Goal: Transaction & Acquisition: Download file/media

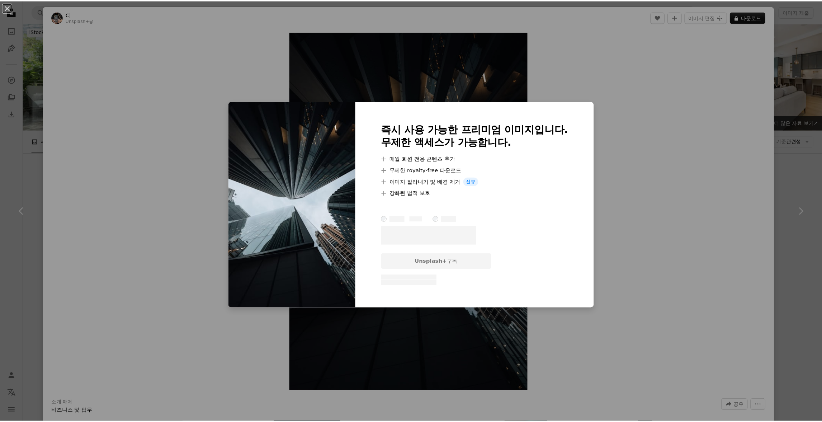
scroll to position [1160, 0]
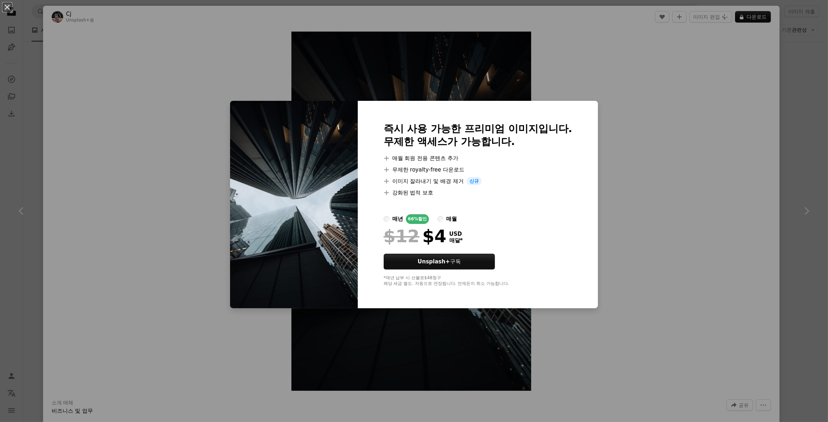
click at [621, 113] on div "An X shape 즉시 사용 가능한 프리미엄 이미지입니다. 무제한 액세스가 가능합니다. A plus sign 매월 회원 전용 콘텐츠 추가 A…" at bounding box center [414, 211] width 828 height 422
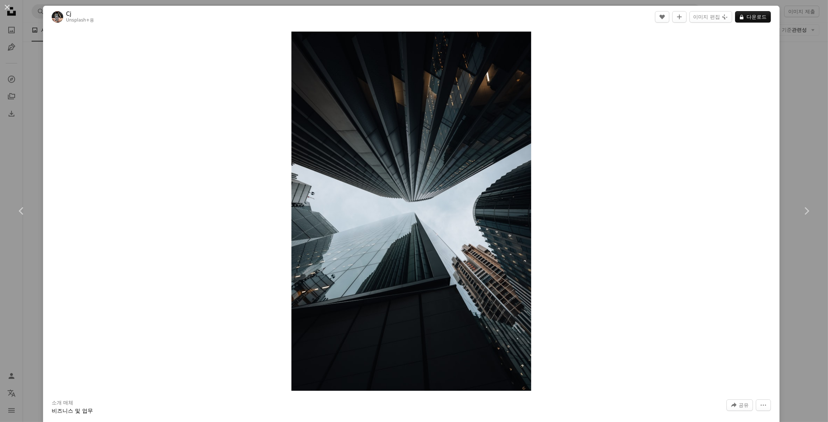
click at [19, 148] on div "An X shape Chevron left Chevron right Cj Unsplash+ 용 A heart A plus sign 이미지 편집…" at bounding box center [414, 211] width 828 height 422
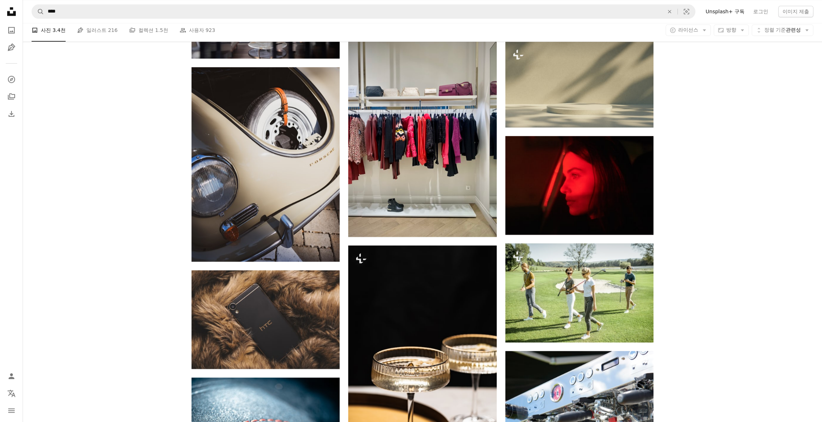
scroll to position [2666, 0]
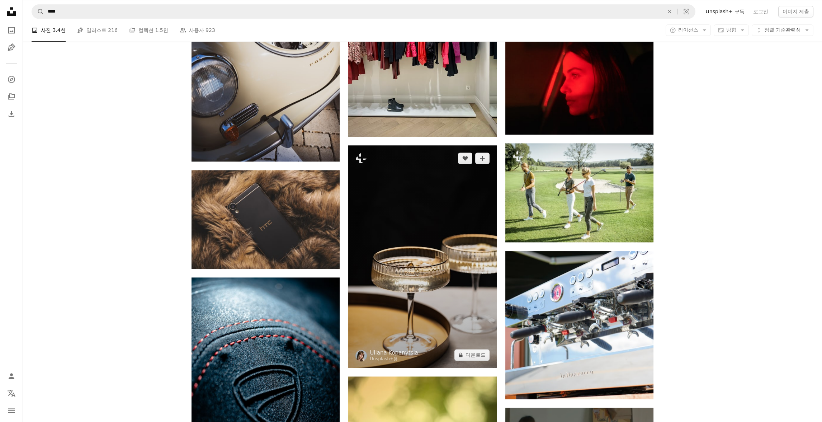
click at [429, 234] on img at bounding box center [422, 256] width 148 height 222
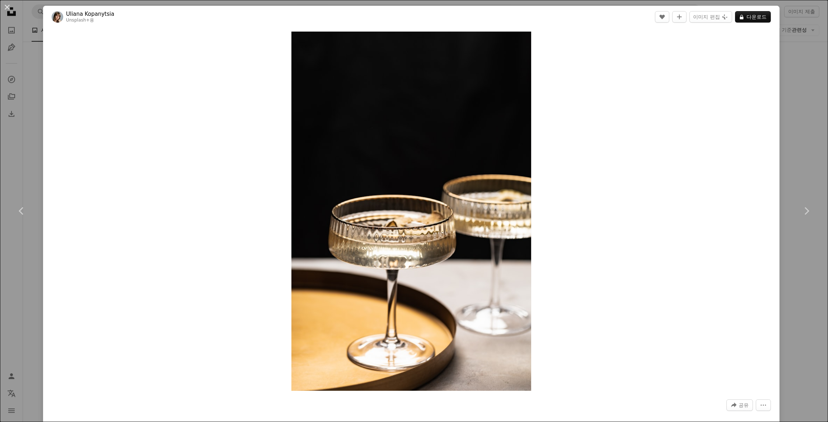
click at [789, 89] on div "An X shape Chevron left Chevron right Uliana Kopanytsia Unsplash+ 용 A heart A p…" at bounding box center [414, 211] width 828 height 422
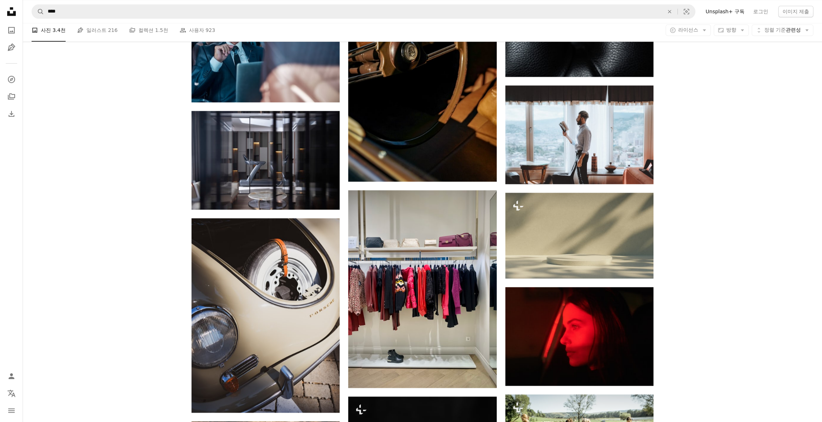
scroll to position [2236, 0]
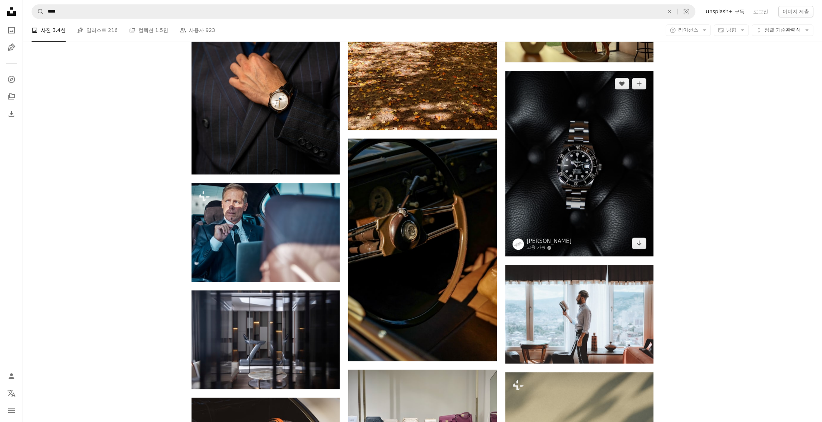
click at [577, 174] on img at bounding box center [579, 163] width 148 height 185
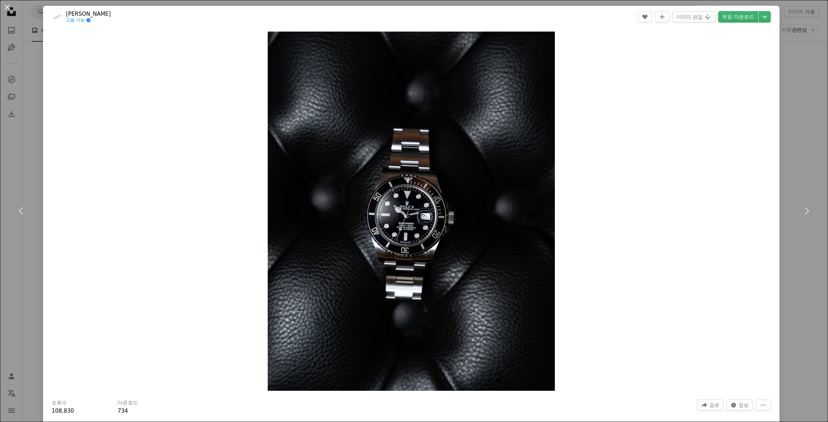
click at [786, 156] on div "An X shape Chevron left Chevron right Akram Huseyn 고용 가능 A checkmark inside of …" at bounding box center [414, 211] width 828 height 422
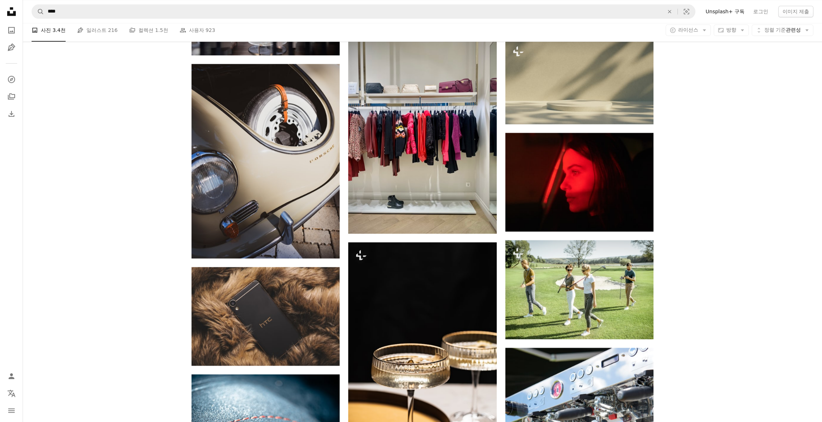
scroll to position [2666, 0]
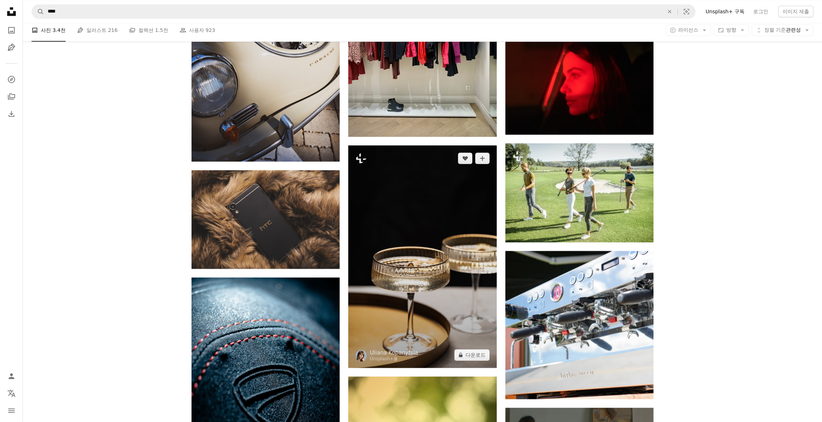
click at [447, 231] on img at bounding box center [422, 256] width 148 height 222
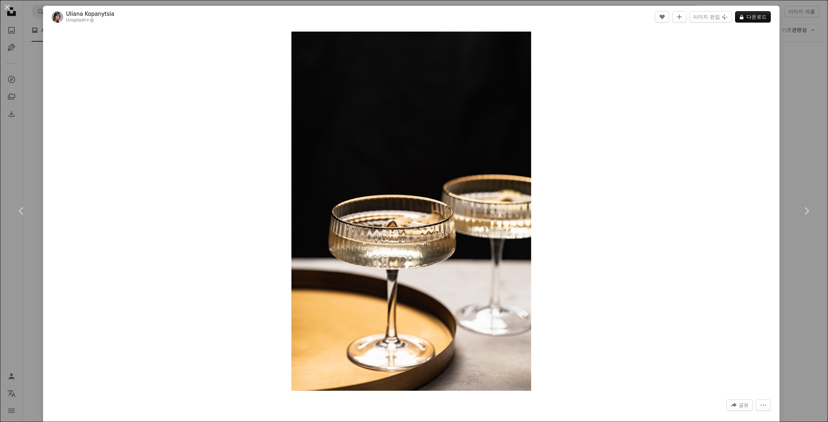
click at [20, 88] on div "An X shape Chevron left Chevron right Uliana Kopanytsia Unsplash+ 용 A heart A p…" at bounding box center [414, 211] width 828 height 422
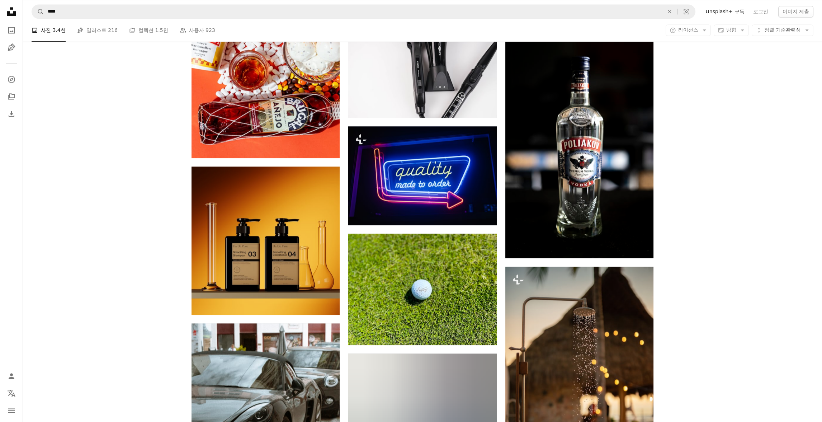
scroll to position [3348, 0]
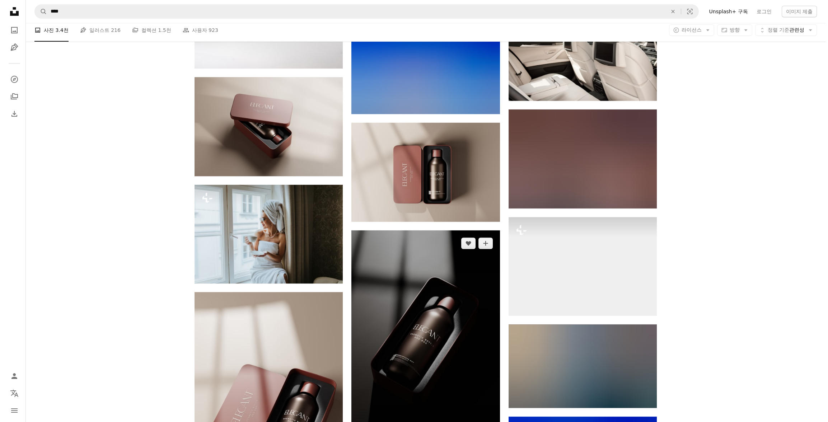
scroll to position [7975, 0]
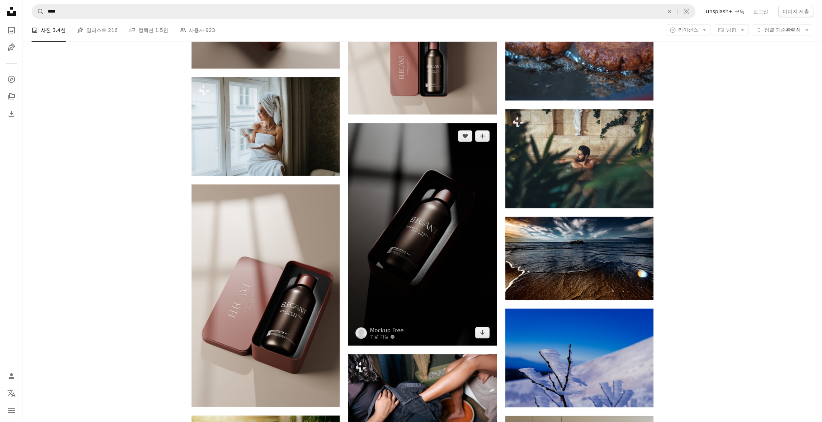
click at [440, 227] on img at bounding box center [422, 234] width 148 height 222
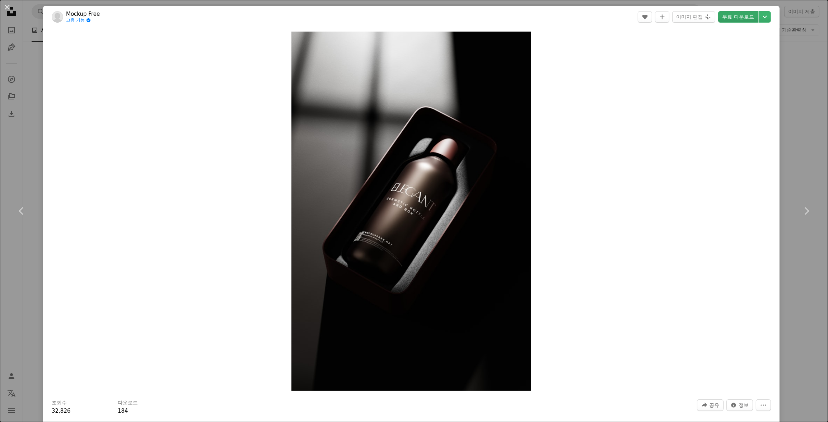
click at [747, 15] on link "무료 다운로드" at bounding box center [738, 16] width 40 height 11
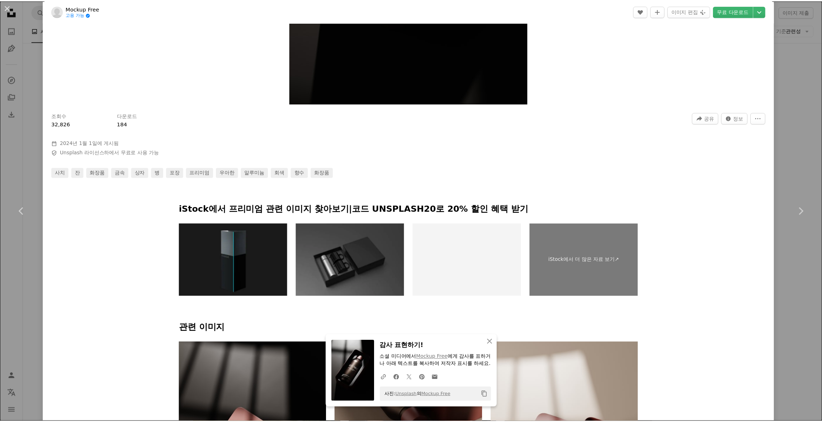
scroll to position [502, 0]
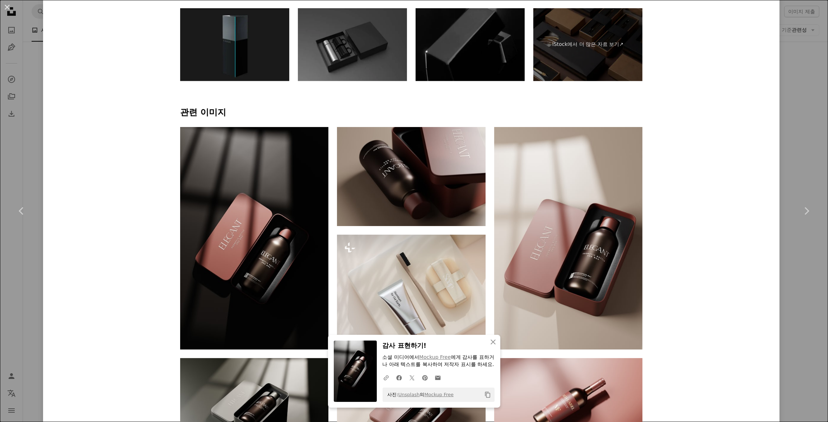
click at [785, 135] on div "An X shape Chevron left Chevron right An X shape 닫기 감사 표현하기! 소셜 미디어에서 Mockup Fr…" at bounding box center [414, 211] width 828 height 422
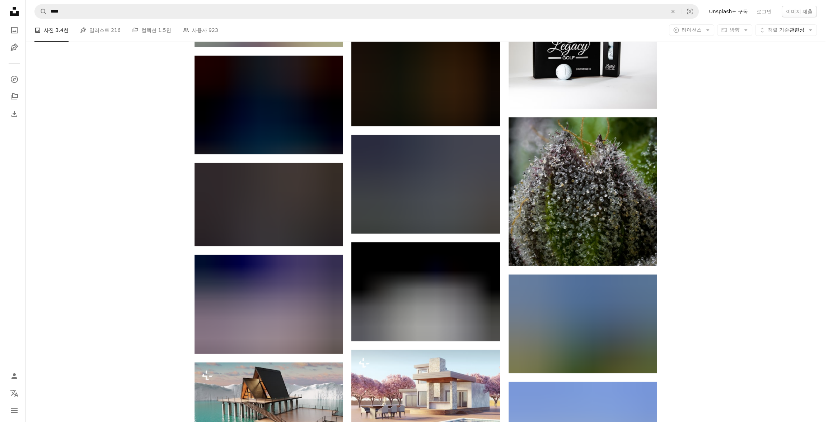
scroll to position [15687, 0]
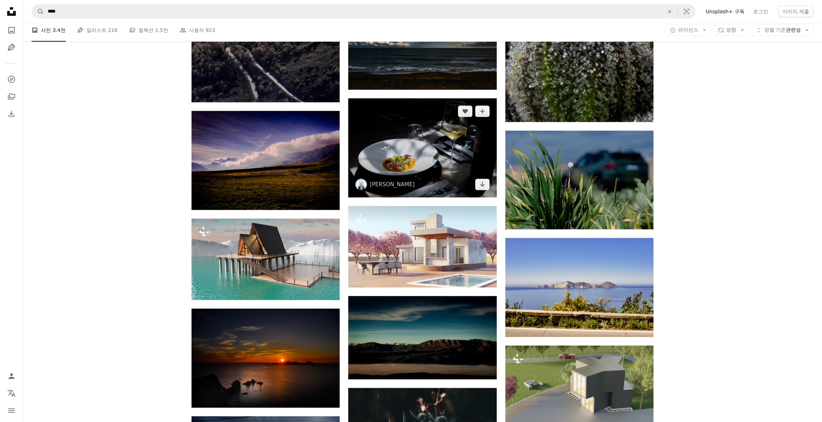
click at [429, 151] on img at bounding box center [422, 147] width 148 height 99
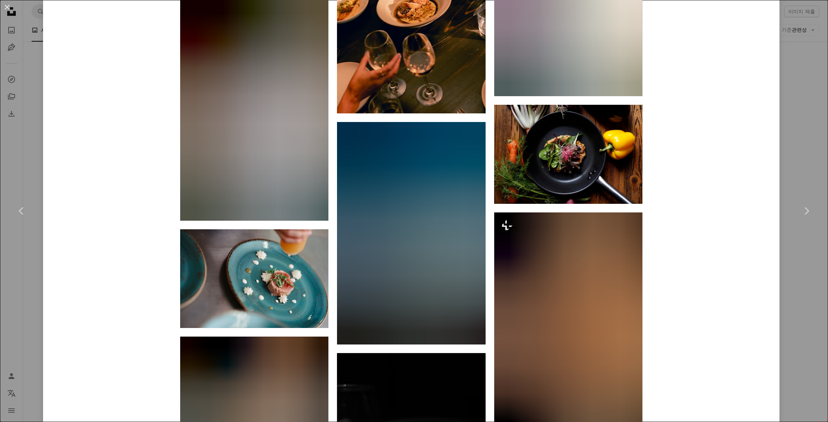
scroll to position [1542, 0]
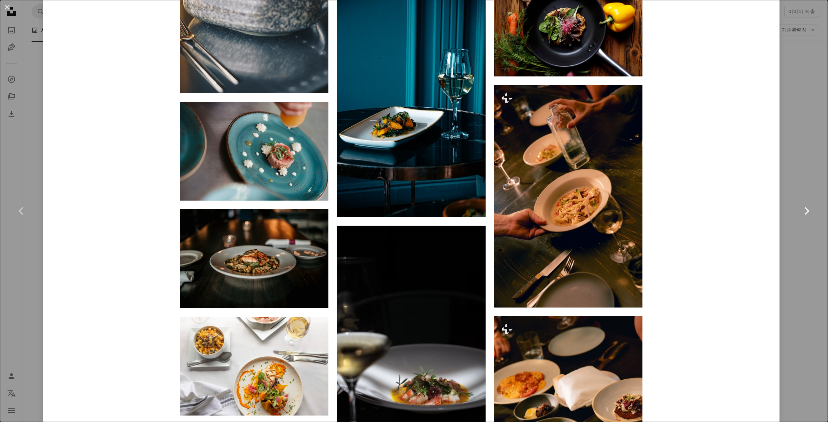
click at [805, 187] on link "Chevron right" at bounding box center [805, 210] width 43 height 69
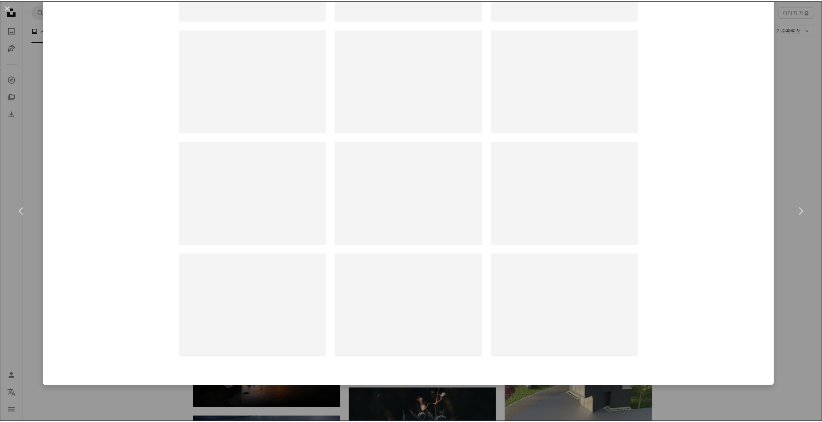
scroll to position [251, 0]
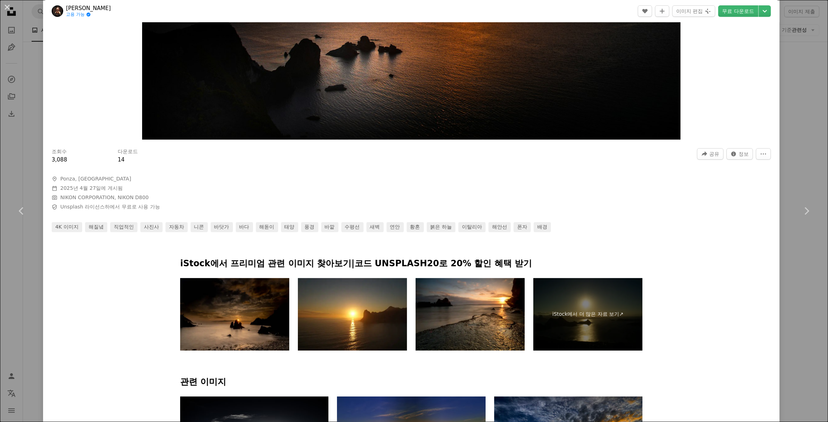
click at [795, 77] on div "An X shape Chevron left Chevron right [PERSON_NAME] 고용 가능 A checkmark inside of…" at bounding box center [414, 211] width 828 height 422
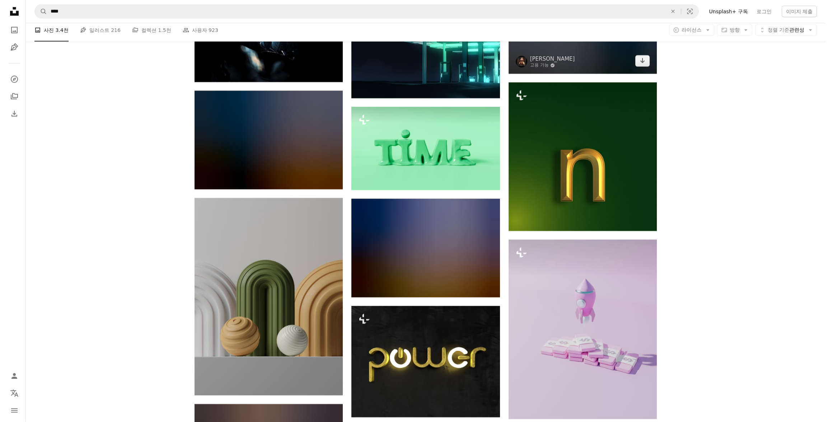
scroll to position [20530, 0]
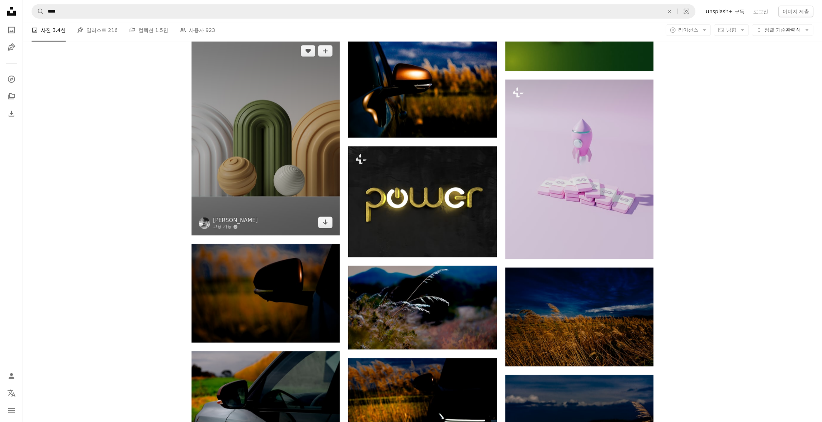
click at [291, 138] on img at bounding box center [266, 136] width 148 height 197
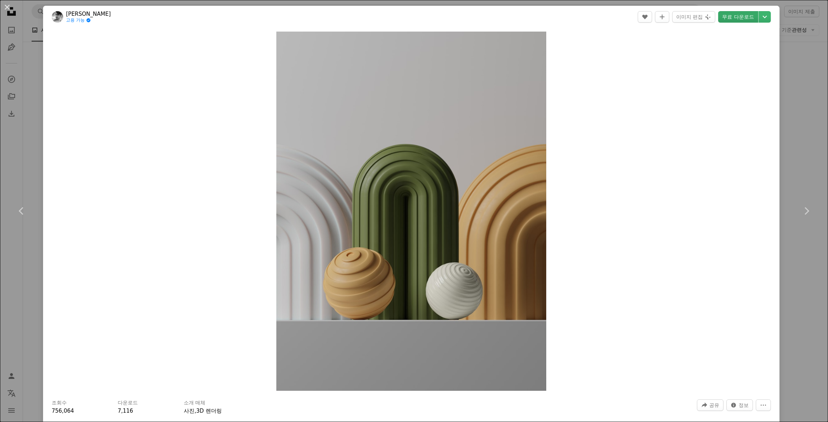
click at [742, 19] on link "무료 다운로드" at bounding box center [738, 16] width 40 height 11
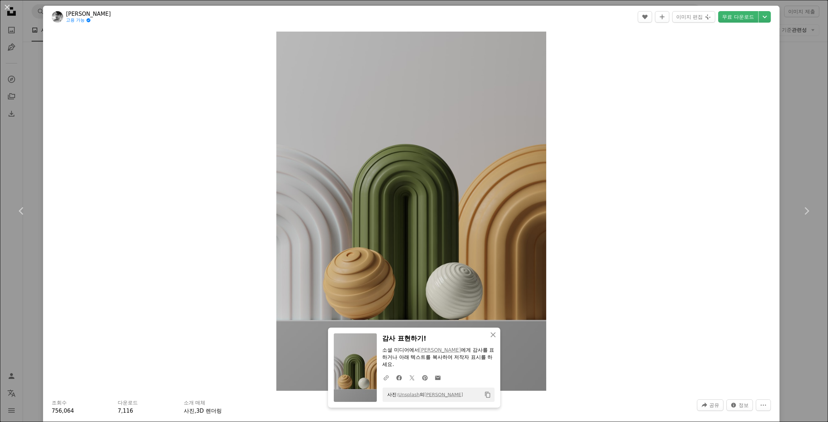
click at [751, 148] on div "Zoom in" at bounding box center [411, 211] width 736 height 366
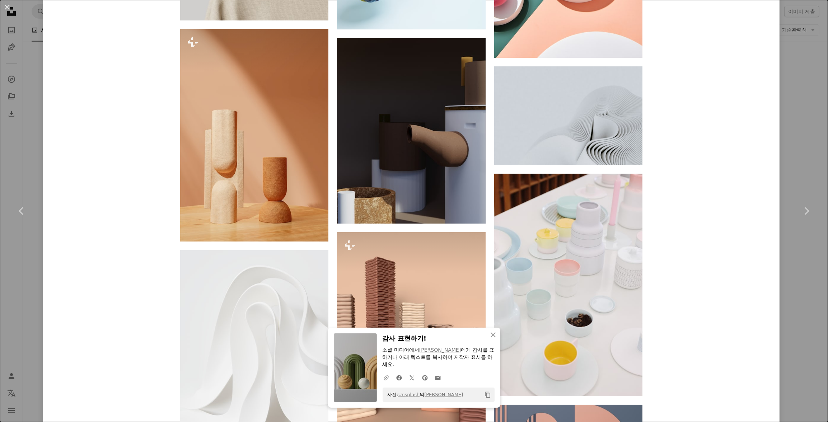
scroll to position [3807, 0]
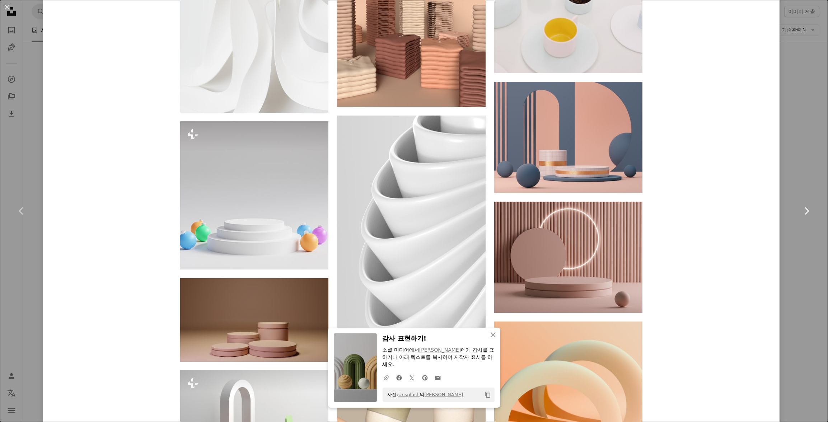
click at [793, 240] on link "Chevron right" at bounding box center [805, 210] width 43 height 69
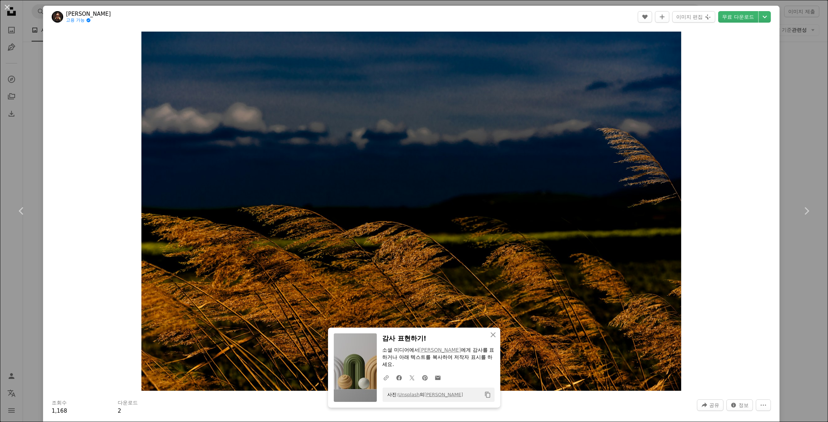
click at [797, 48] on div "An X shape Chevron left Chevron right An X shape 닫기 감사 표현하기! 소셜 미디어에서 [PERSON_N…" at bounding box center [414, 211] width 828 height 422
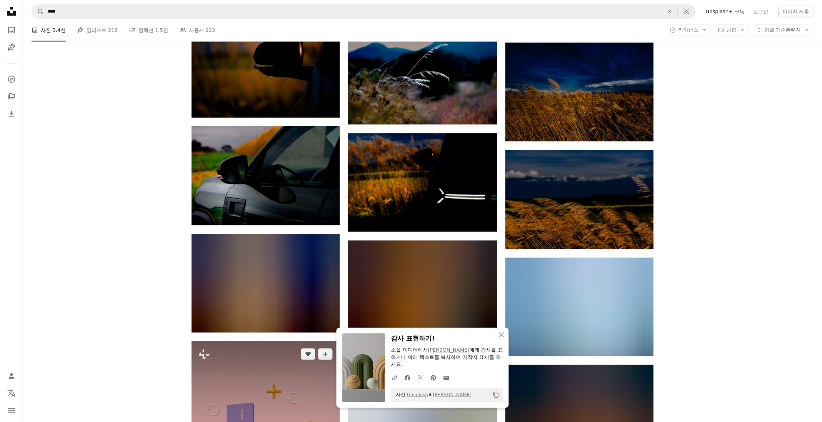
scroll to position [20924, 0]
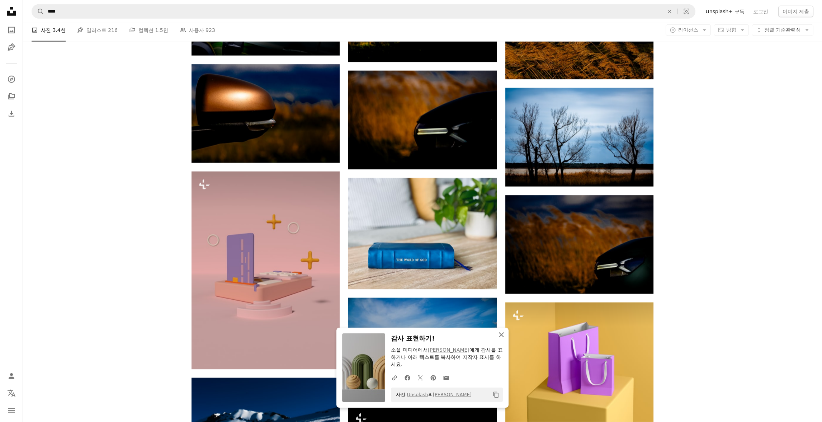
click at [501, 334] on icon "An X shape" at bounding box center [501, 334] width 9 height 9
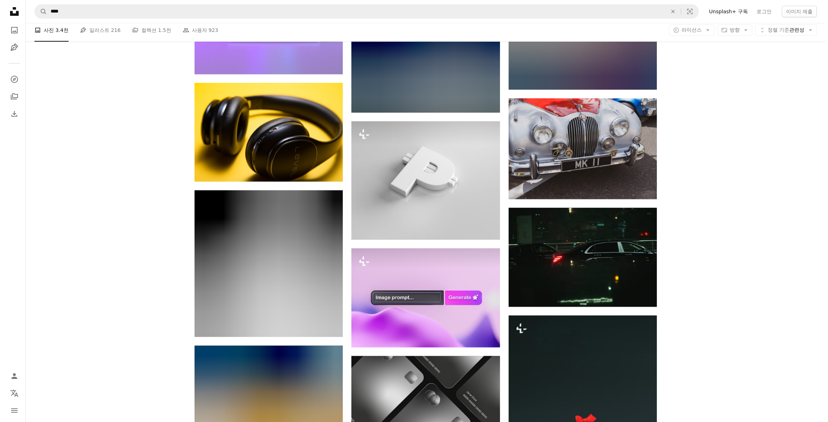
scroll to position [22861, 0]
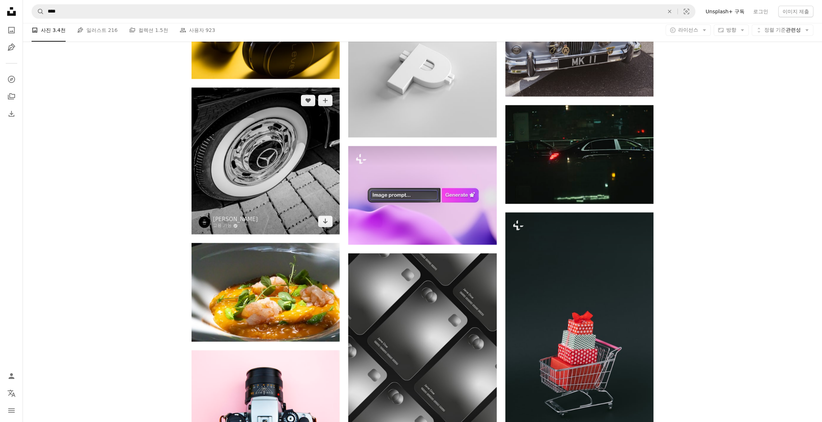
click at [292, 144] on img at bounding box center [266, 161] width 148 height 147
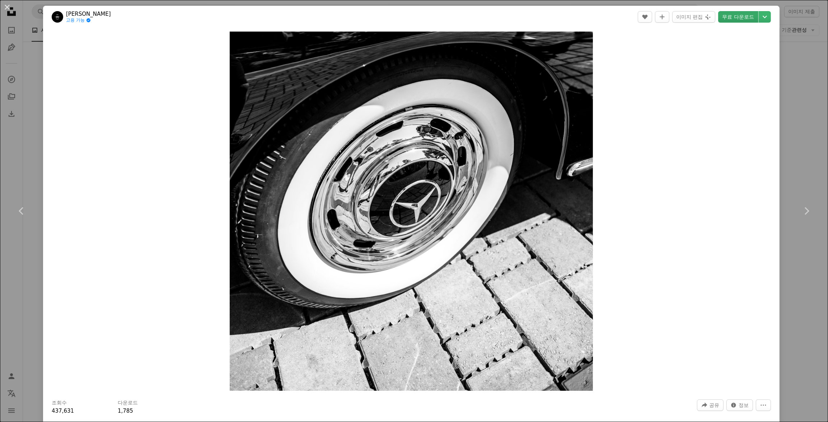
click at [737, 18] on link "무료 다운로드" at bounding box center [738, 16] width 40 height 11
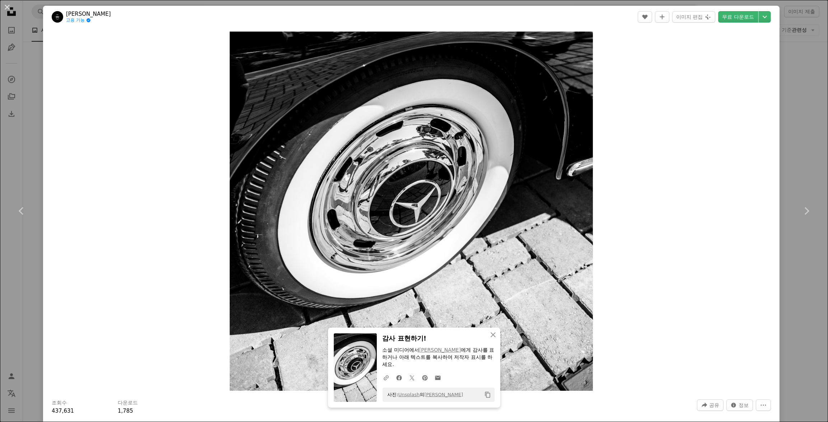
click at [734, 203] on div "Zoom in" at bounding box center [411, 211] width 736 height 366
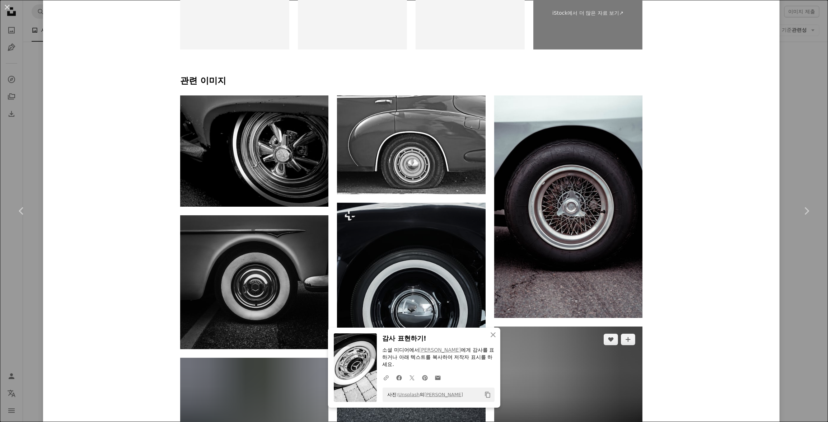
scroll to position [682, 0]
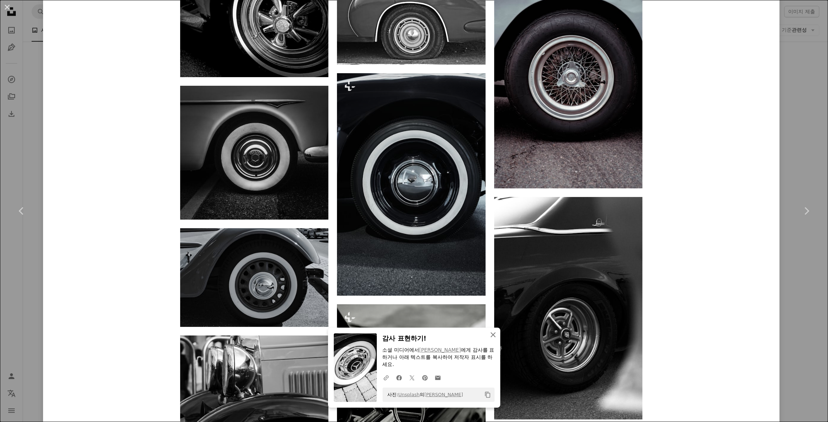
click at [492, 335] on icon "An X shape" at bounding box center [493, 334] width 9 height 9
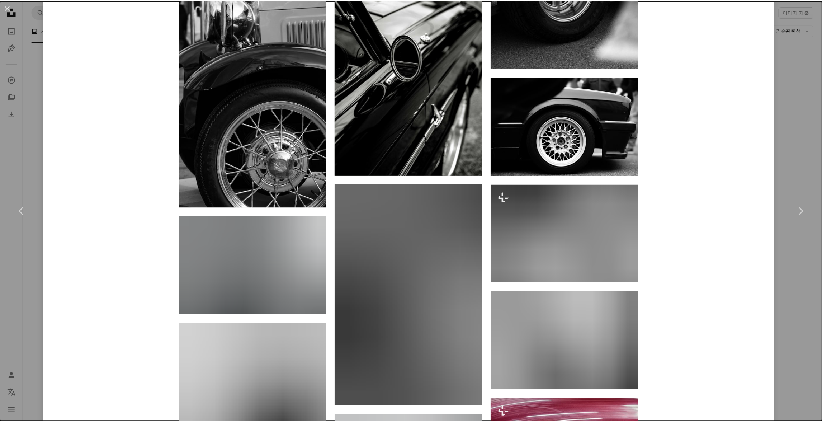
scroll to position [1184, 0]
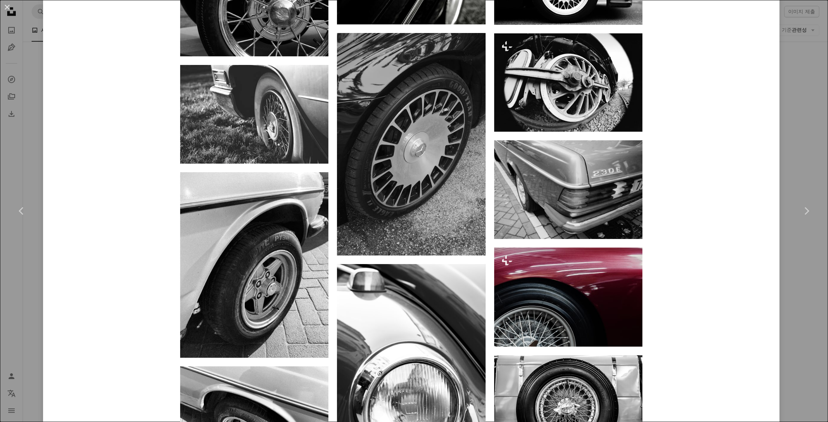
click at [788, 164] on div "An X shape Chevron left Chevron right [PERSON_NAME] 고용 가능 A checkmark inside of…" at bounding box center [414, 211] width 828 height 422
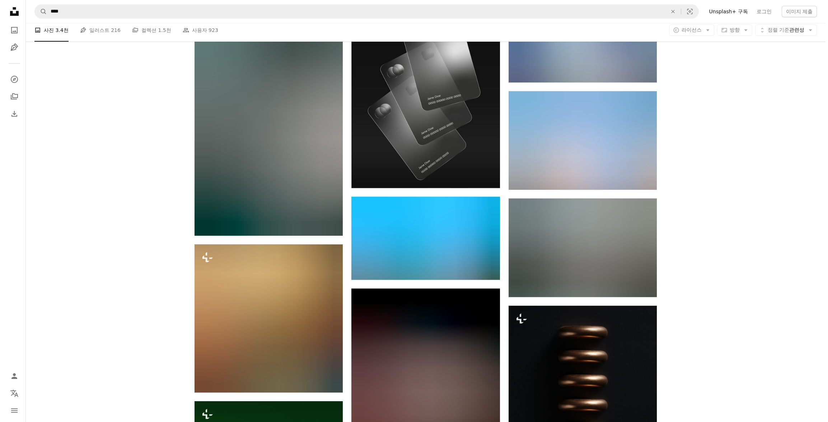
scroll to position [23256, 0]
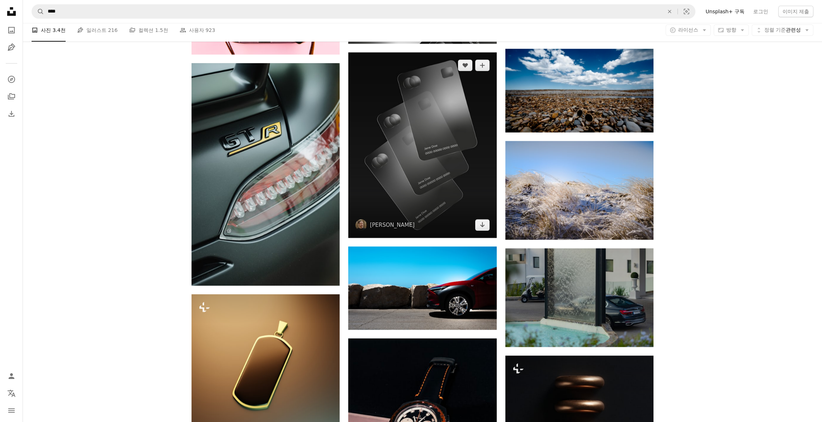
click at [414, 134] on img at bounding box center [422, 144] width 148 height 185
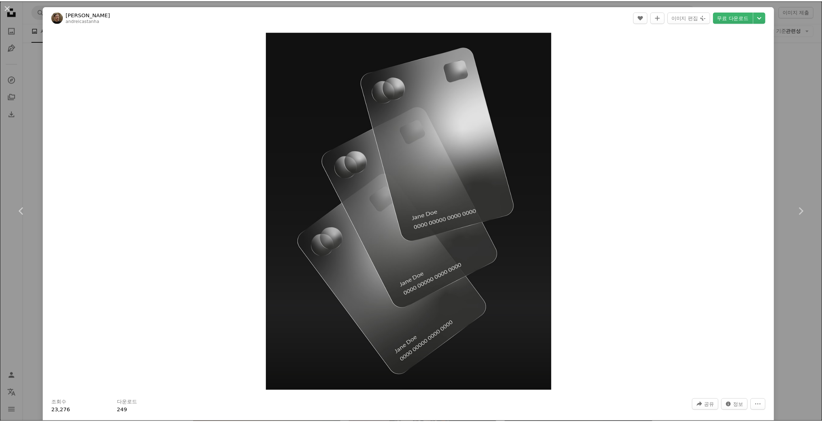
scroll to position [538, 0]
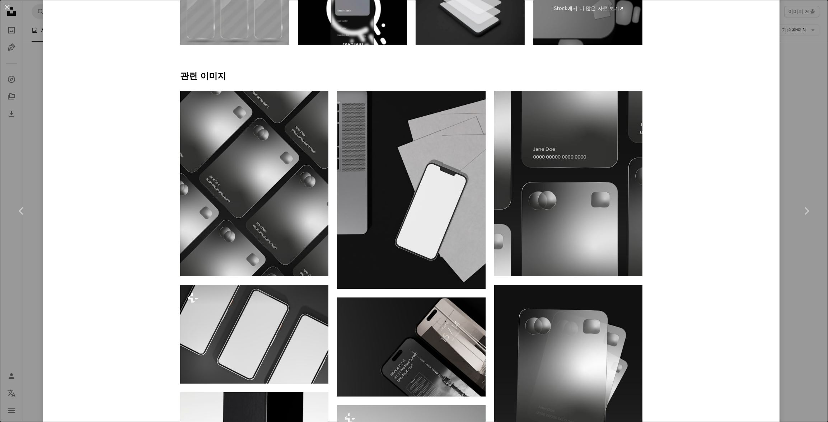
click at [795, 167] on div "An X shape Chevron left Chevron right [PERSON_NAME] andreicastanha A heart A pl…" at bounding box center [414, 211] width 828 height 422
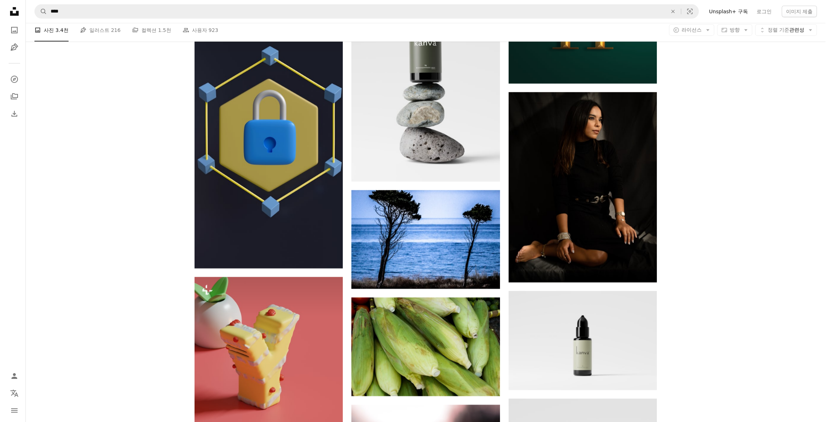
scroll to position [29102, 0]
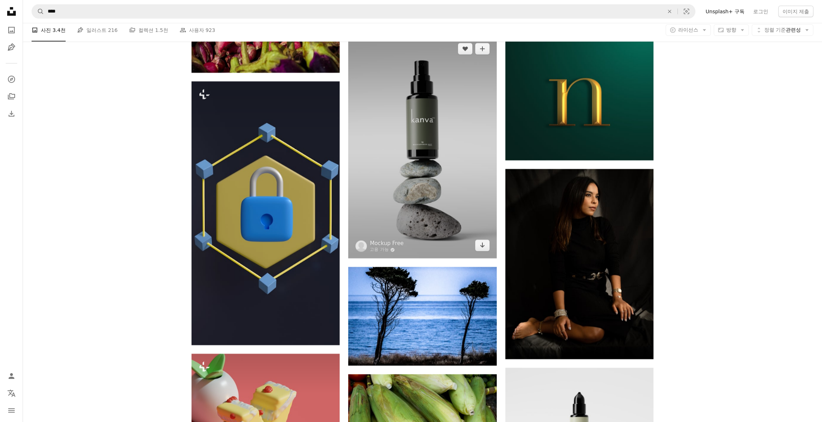
click at [425, 135] on img at bounding box center [422, 147] width 148 height 222
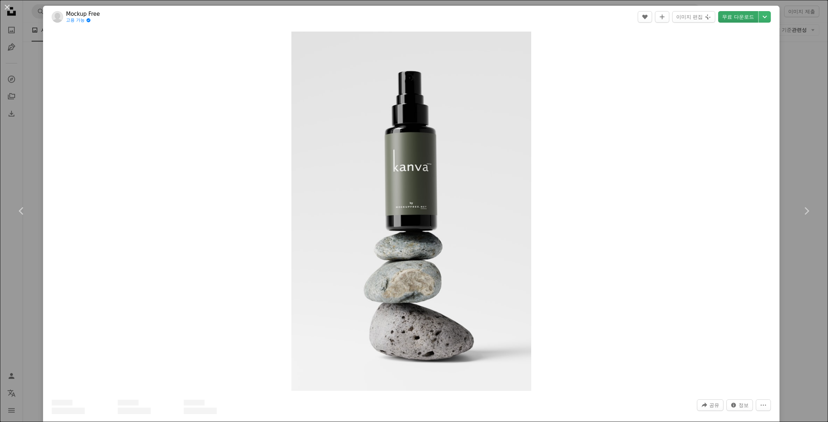
click at [744, 22] on link "무료 다운로드" at bounding box center [738, 16] width 40 height 11
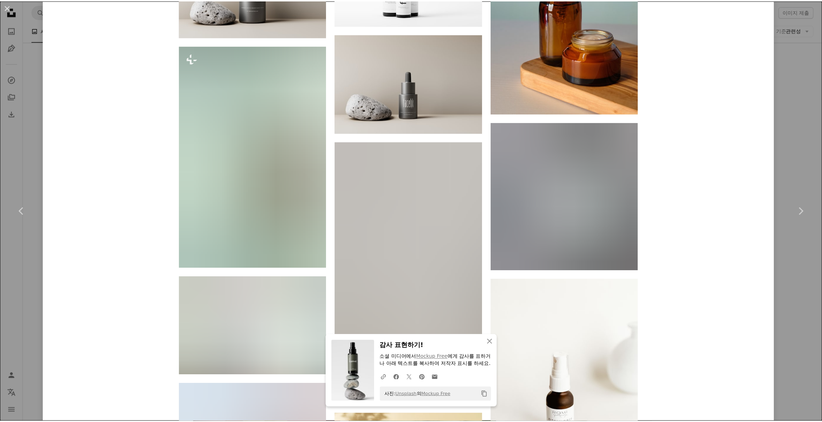
scroll to position [2439, 0]
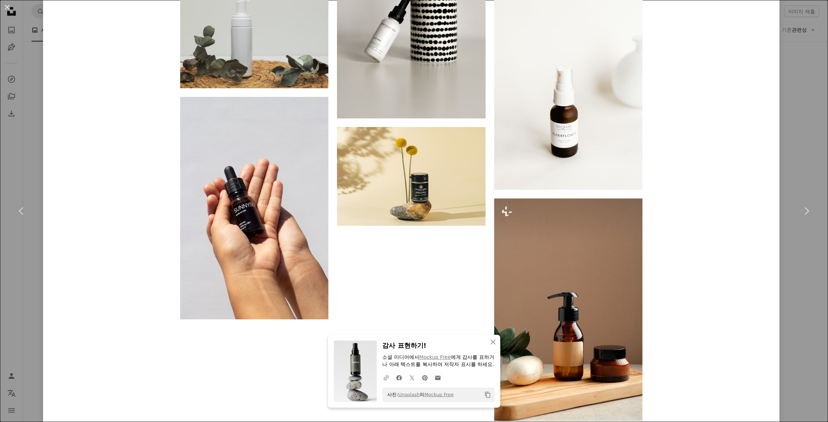
click at [790, 159] on div "An X shape Chevron left Chevron right An X shape 닫기 감사 표현하기! 소셜 미디어에서 Mockup Fr…" at bounding box center [414, 211] width 828 height 422
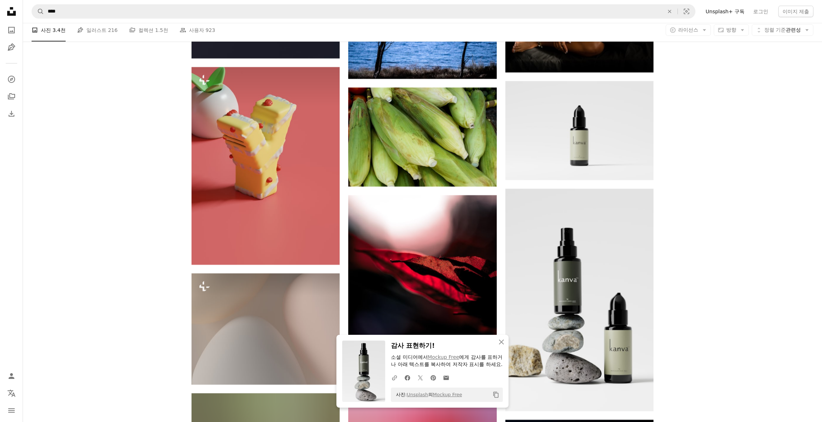
scroll to position [29389, 0]
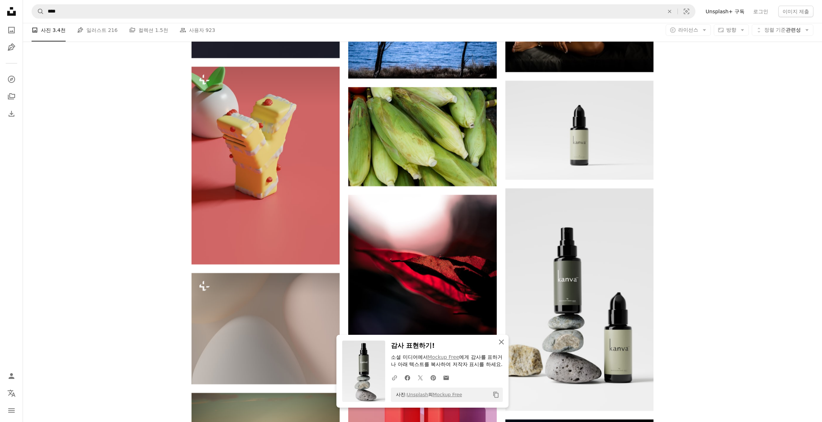
click at [503, 338] on icon "An X shape" at bounding box center [501, 342] width 9 height 9
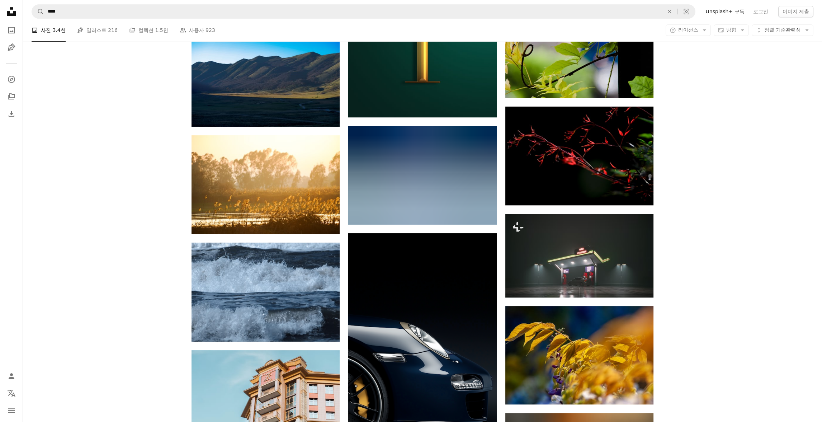
scroll to position [31721, 0]
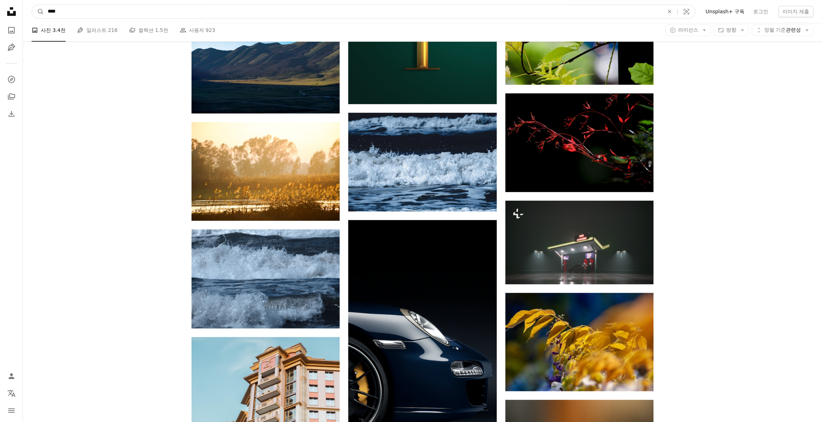
click at [267, 14] on input "****" at bounding box center [353, 12] width 618 height 14
type input "*"
type input "**"
click button "A magnifying glass" at bounding box center [38, 12] width 12 height 14
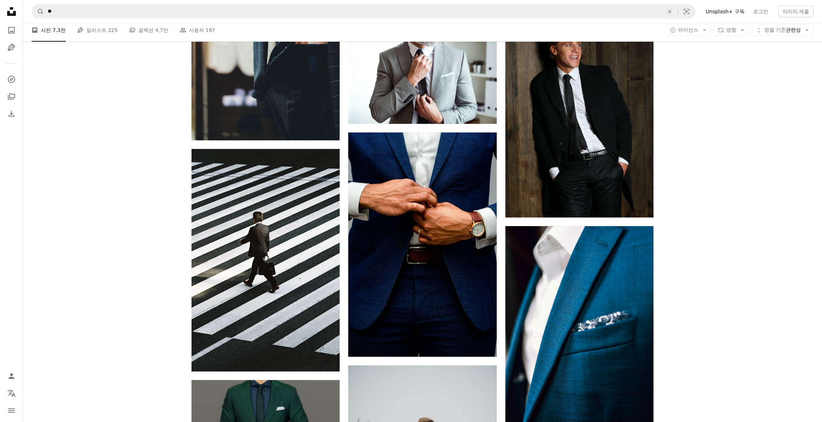
scroll to position [861, 0]
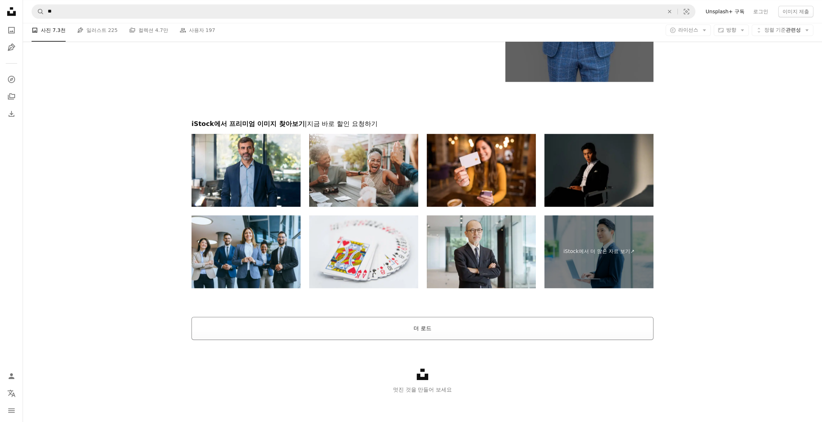
click at [421, 321] on button "더 로드" at bounding box center [423, 328] width 462 height 23
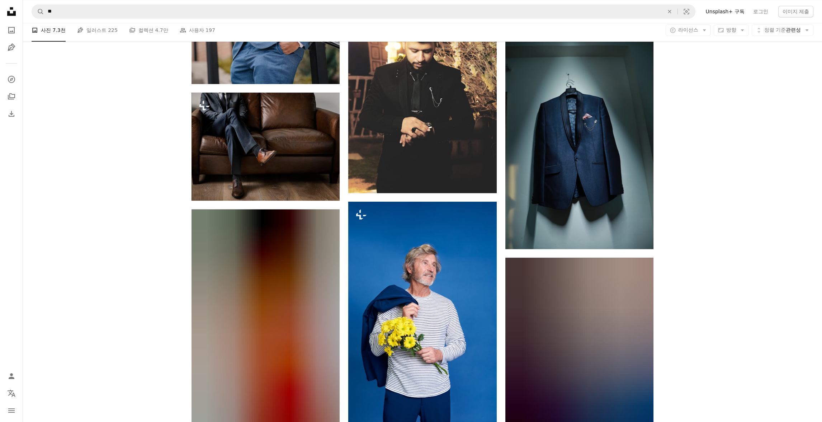
scroll to position [16609, 0]
